Goal: Task Accomplishment & Management: Use online tool/utility

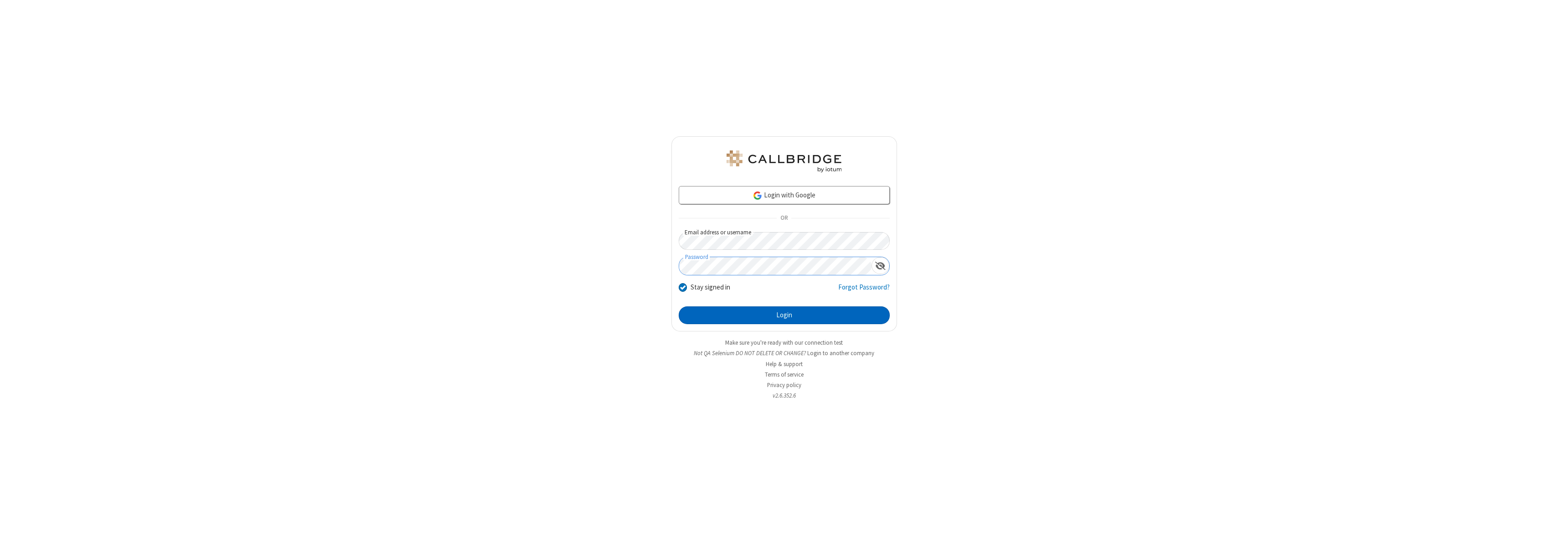
click at [784, 315] on button "Login" at bounding box center [784, 315] width 211 height 18
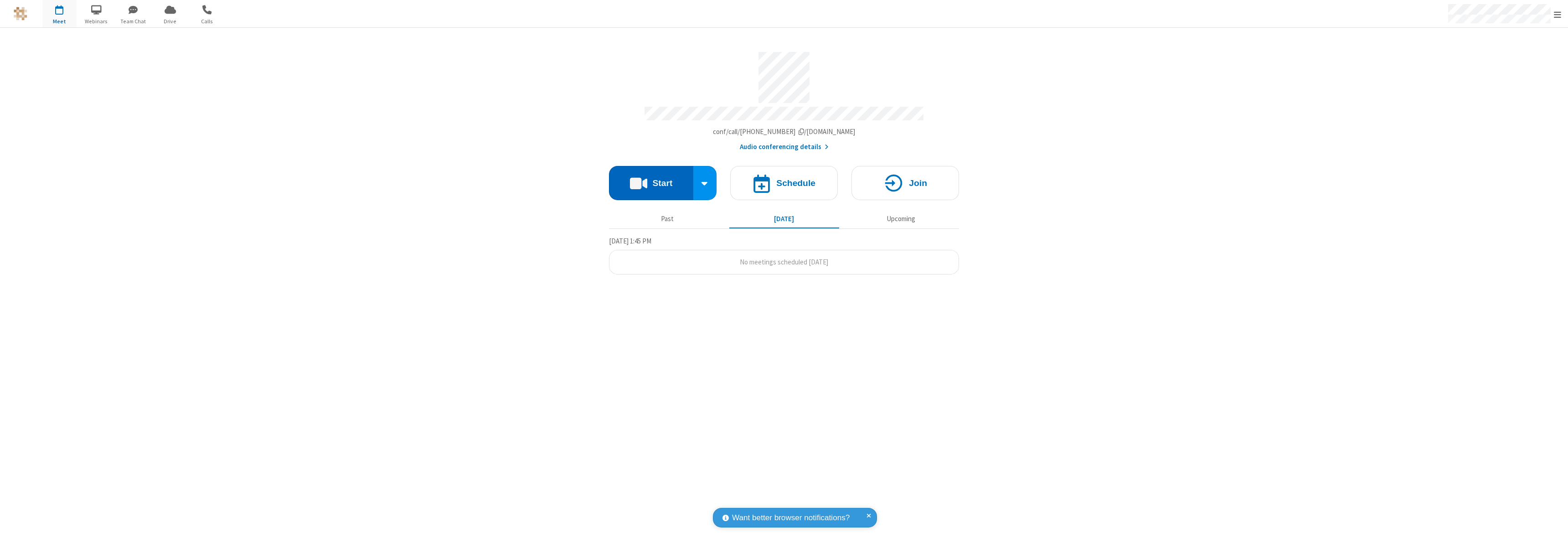
click at [651, 179] on button "Start" at bounding box center [651, 183] width 85 height 34
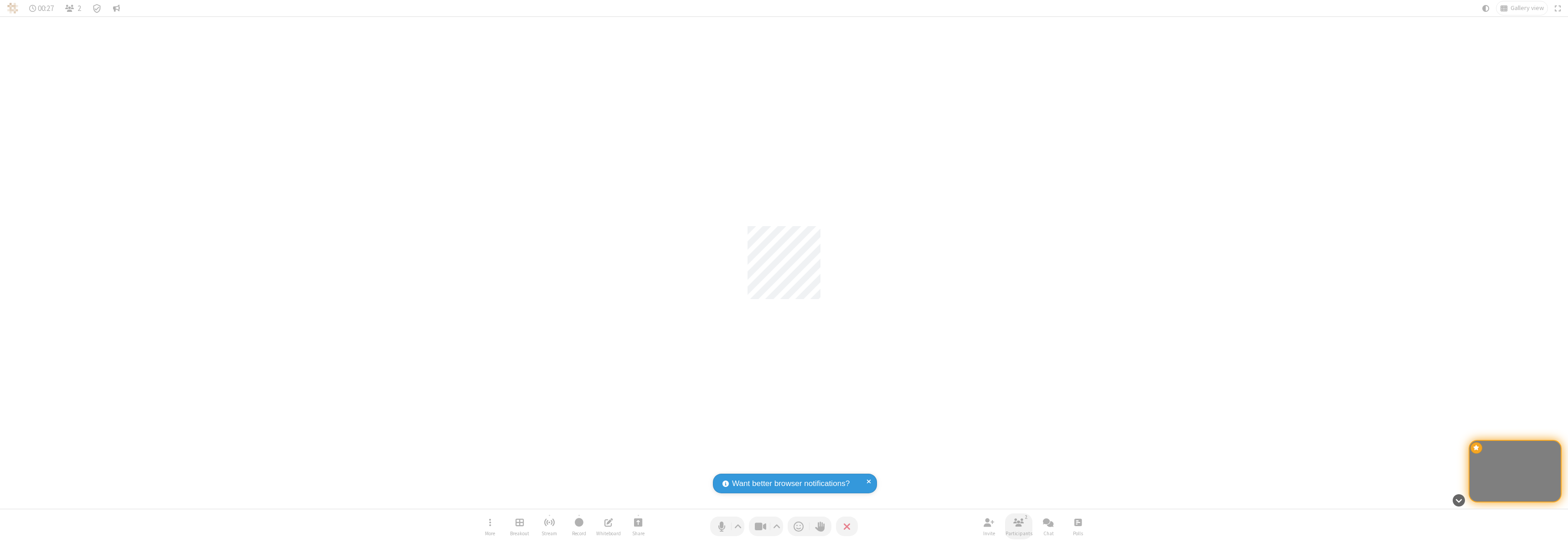
click at [1019, 533] on span "Participants" at bounding box center [1019, 533] width 27 height 5
